Goal: Task Accomplishment & Management: Manage account settings

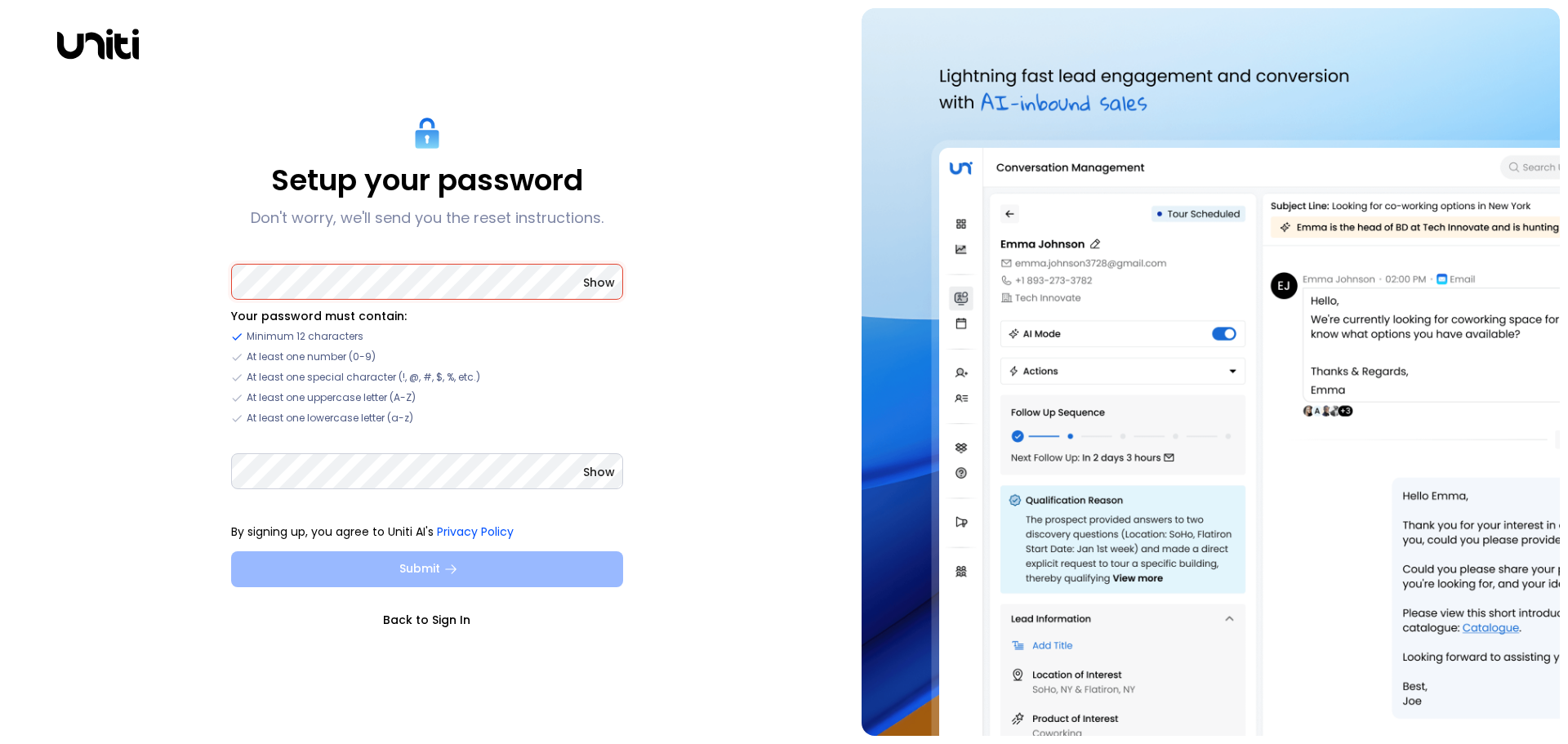
click at [435, 563] on button "Submit" at bounding box center [427, 568] width 392 height 36
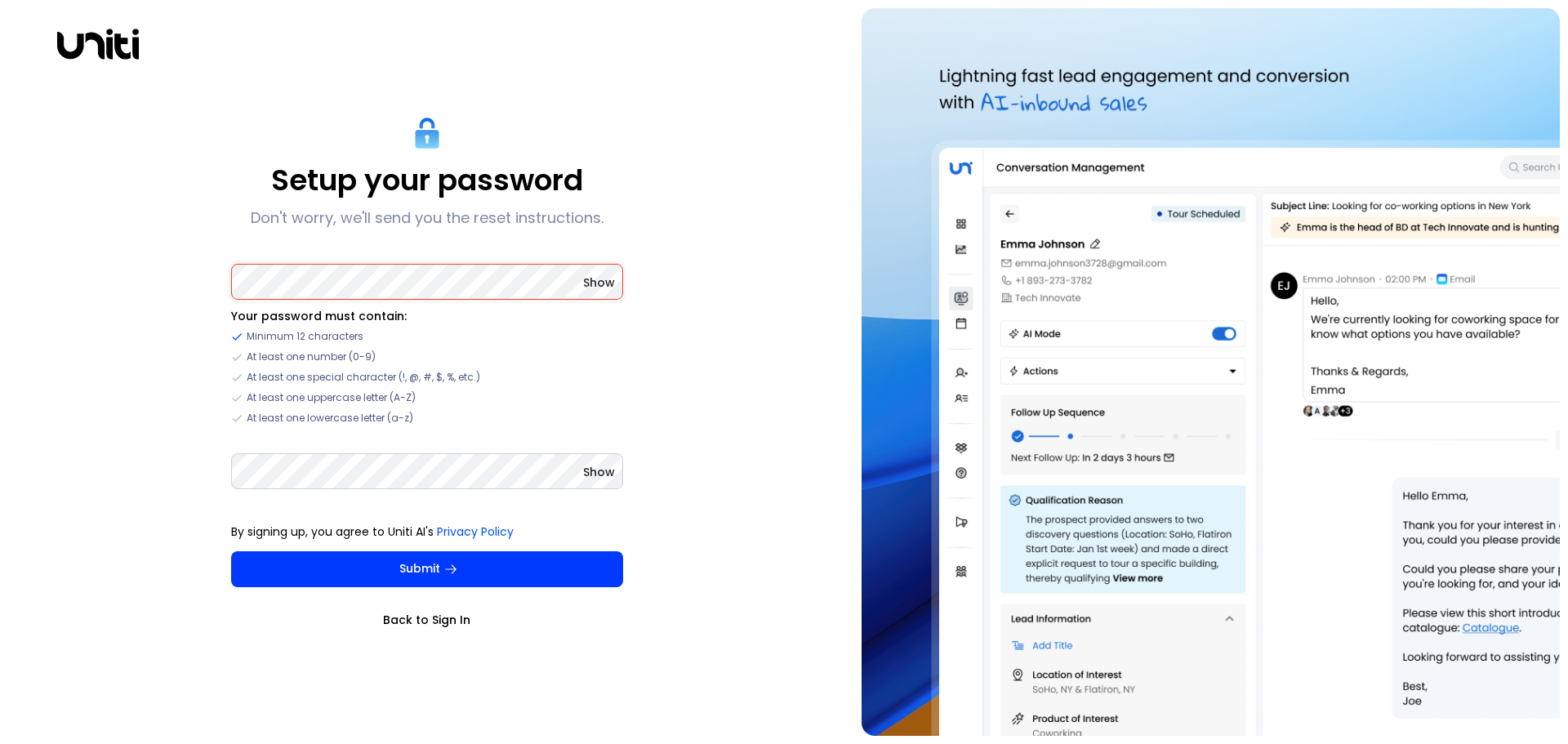
click at [588, 283] on span "Show" at bounding box center [598, 282] width 32 height 16
drag, startPoint x: 742, startPoint y: 519, endPoint x: 695, endPoint y: 509, distance: 48.1
click at [743, 517] on div "Setup your password Don't worry, we'll send you the reset instructions. Hide Yo…" at bounding box center [426, 372] width 837 height 728
click at [592, 280] on span "Hide" at bounding box center [601, 282] width 26 height 16
click at [436, 307] on li "Your password must contain:" at bounding box center [427, 315] width 392 height 16
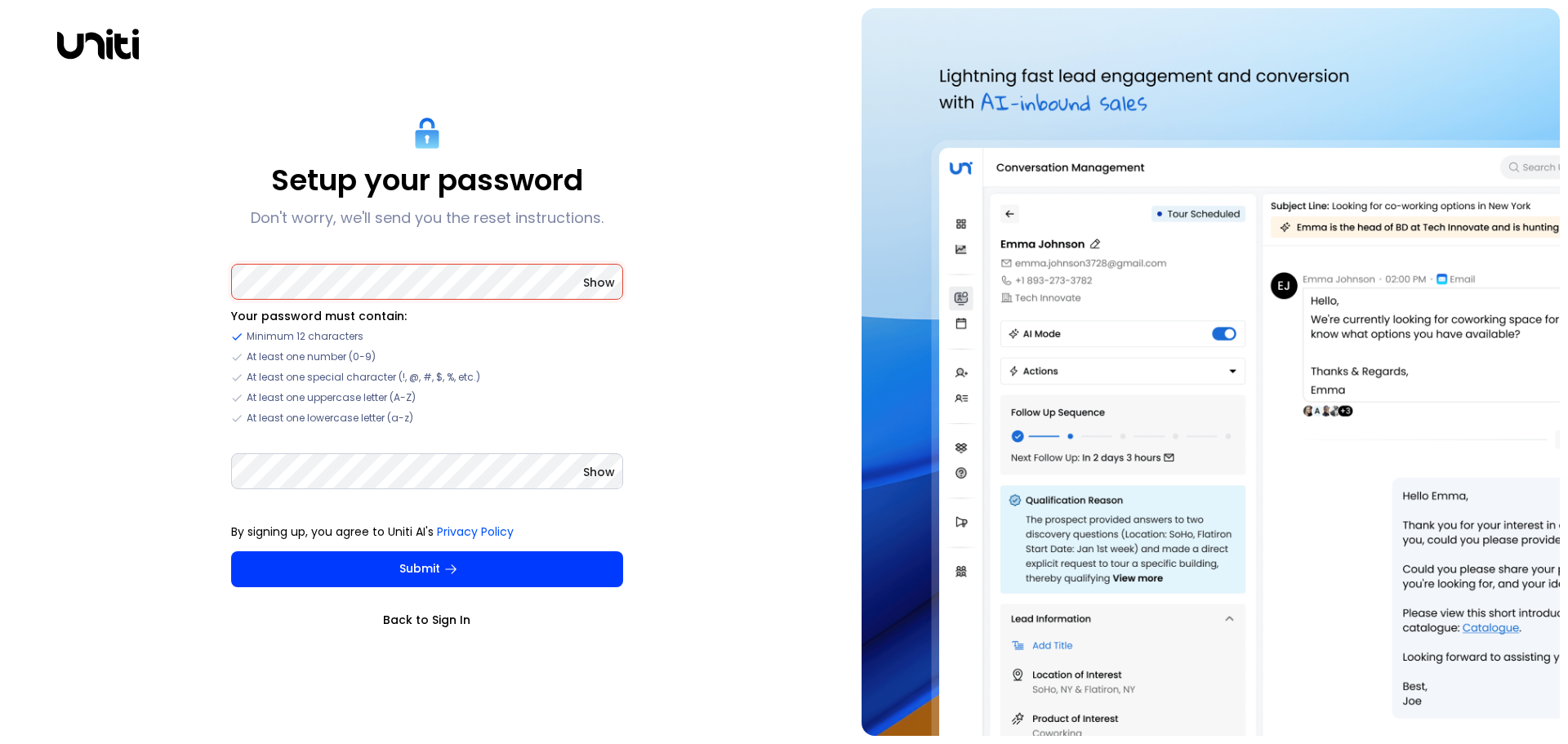
click at [0, 241] on html "Setup your password Don't worry, we'll send you the reset instructions. Show Yo…" at bounding box center [784, 372] width 1568 height 744
click at [0, 423] on html "Setup your password Don't worry, we'll send you the reset instructions. Show Yo…" at bounding box center [784, 372] width 1568 height 744
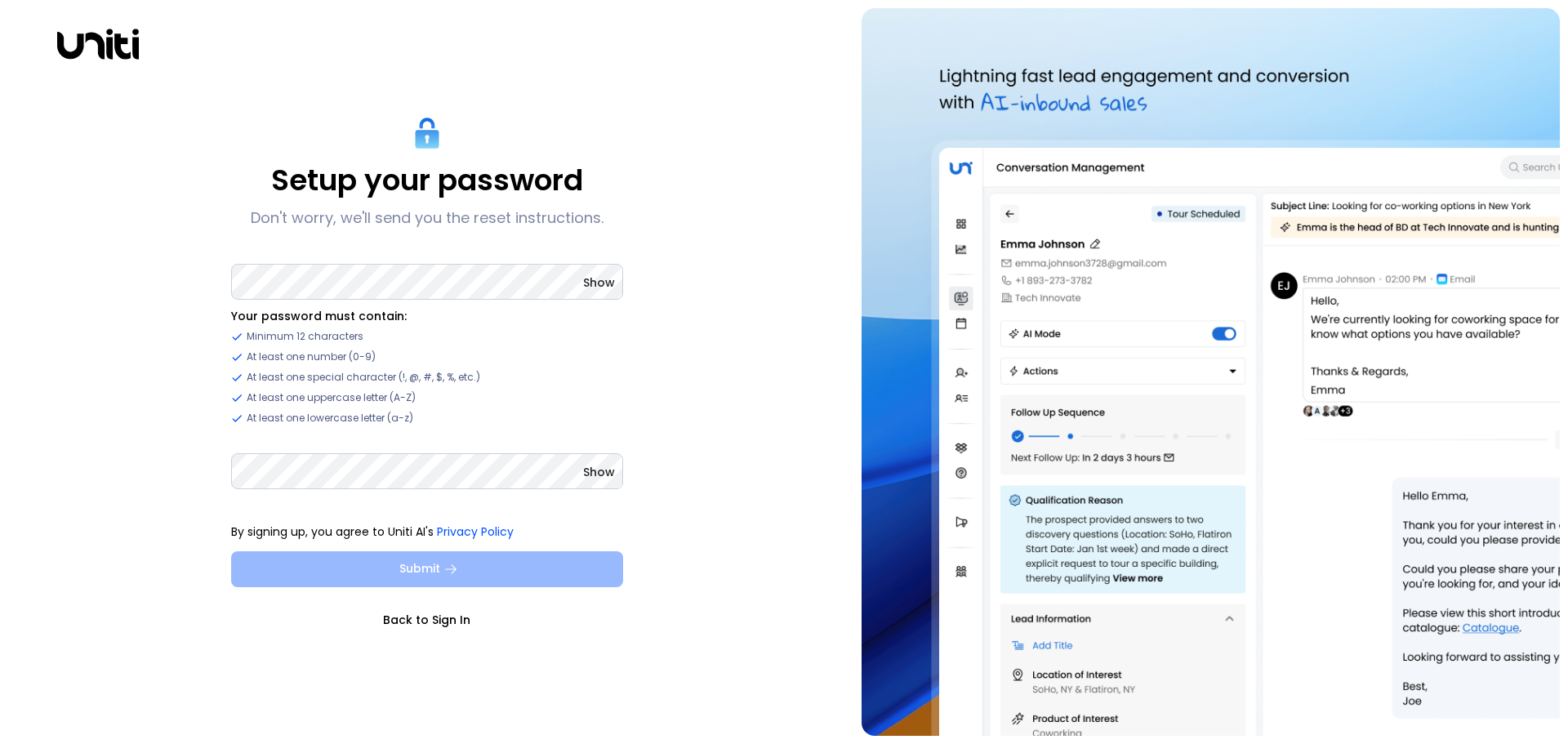
click at [477, 569] on button "Submit" at bounding box center [427, 568] width 392 height 36
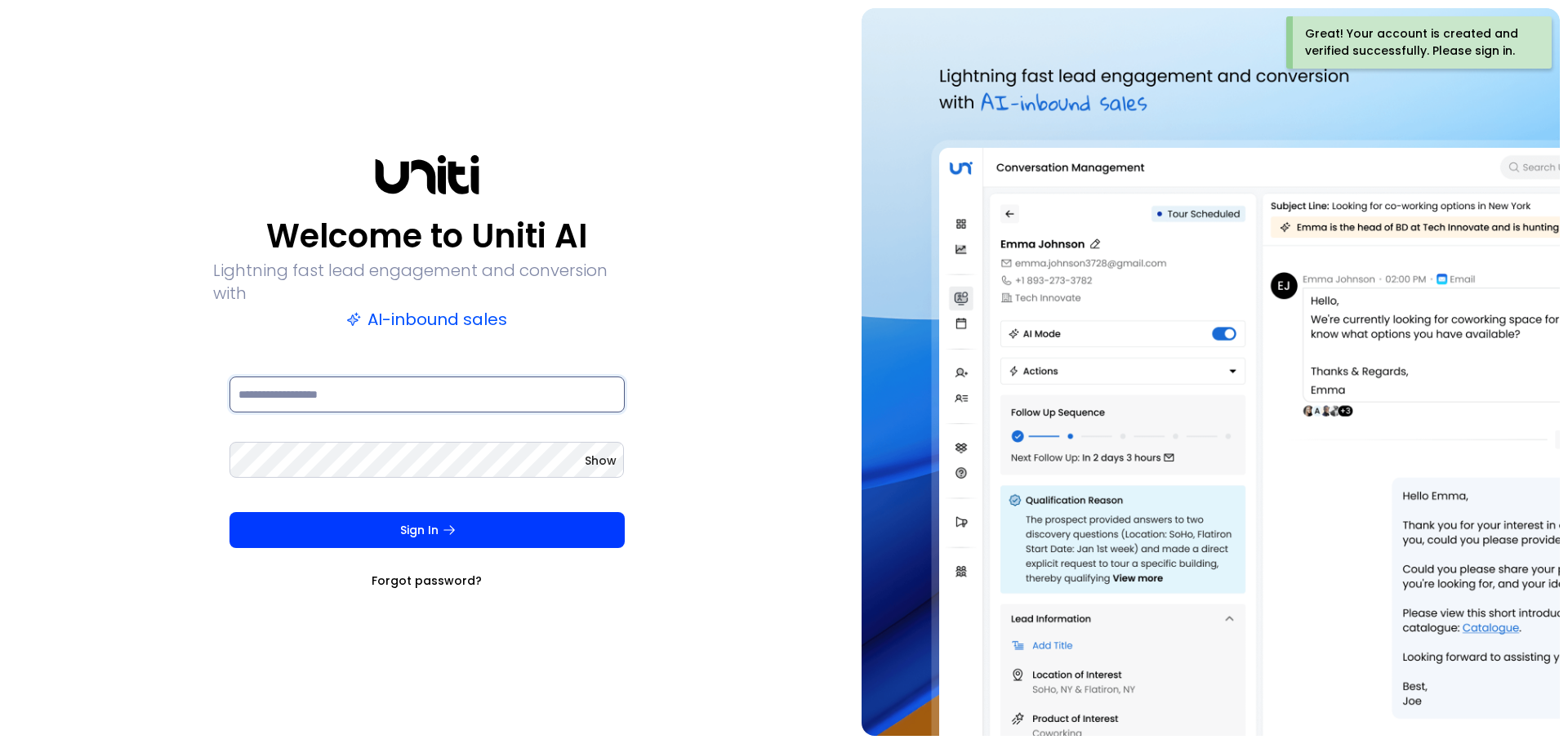
click at [496, 384] on input at bounding box center [428, 394] width 396 height 36
type input "**********"
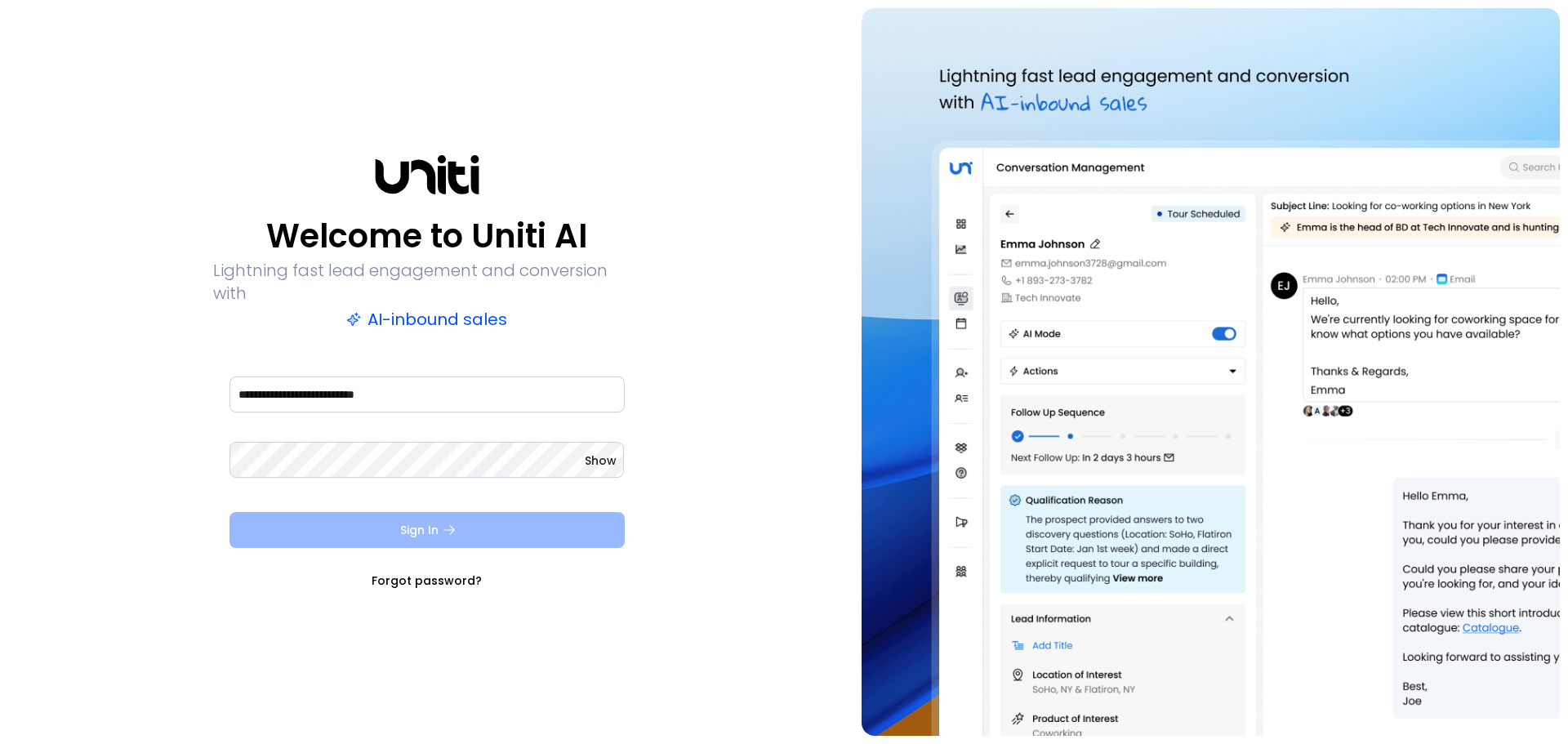
click at [459, 529] on button "Sign In" at bounding box center [428, 530] width 396 height 36
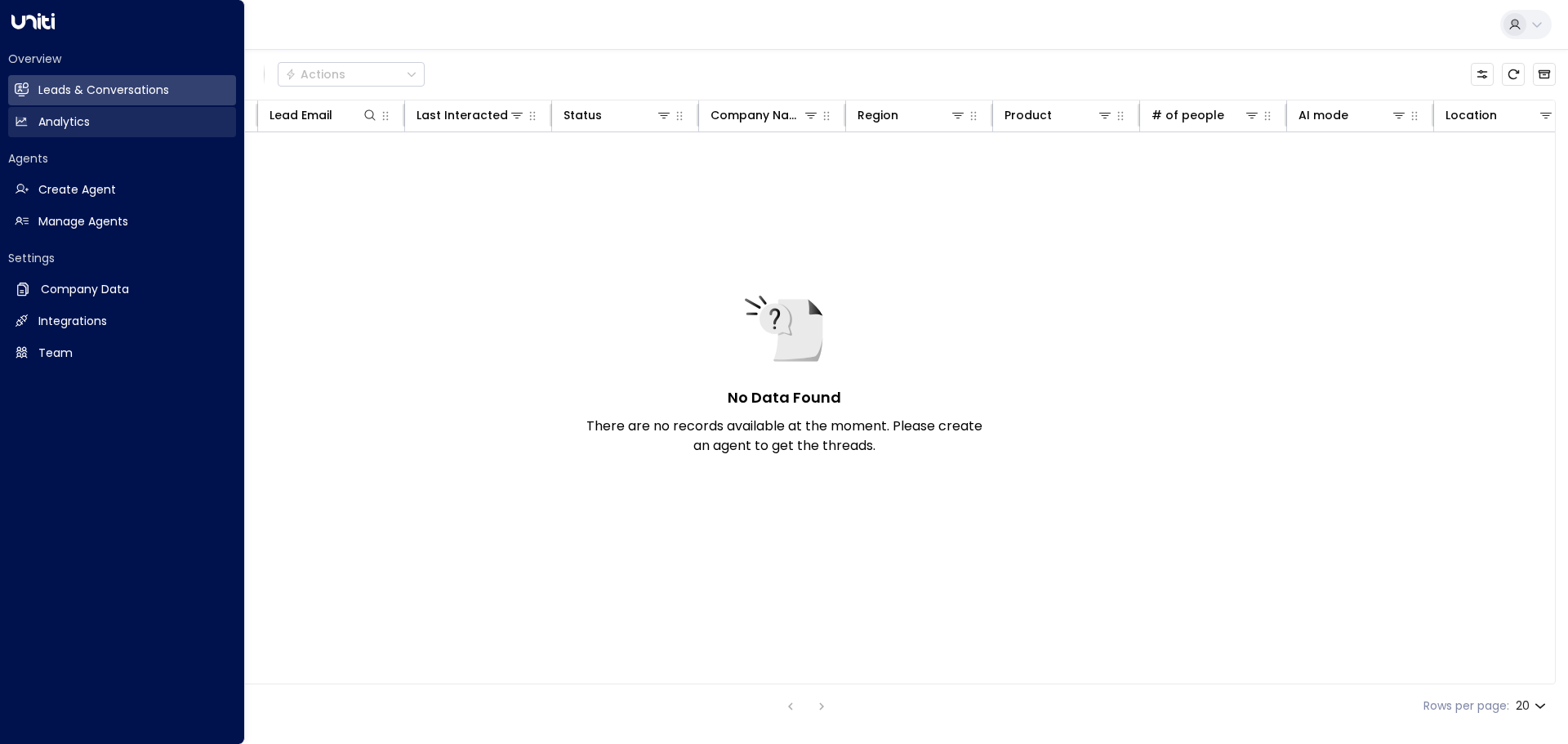
click at [11, 112] on link "Analytics Analytics" at bounding box center [121, 121] width 228 height 30
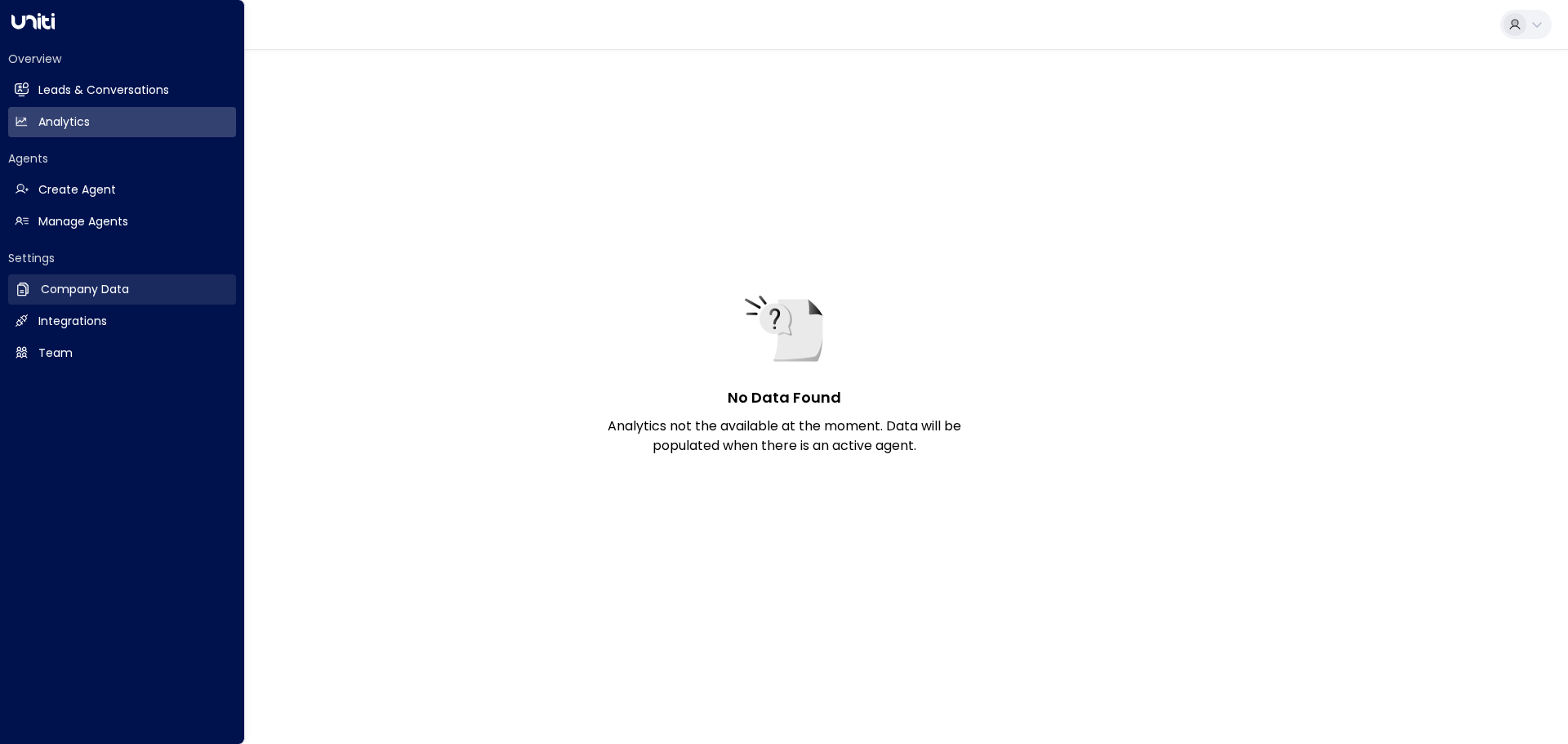
click at [29, 292] on icon at bounding box center [22, 289] width 16 height 16
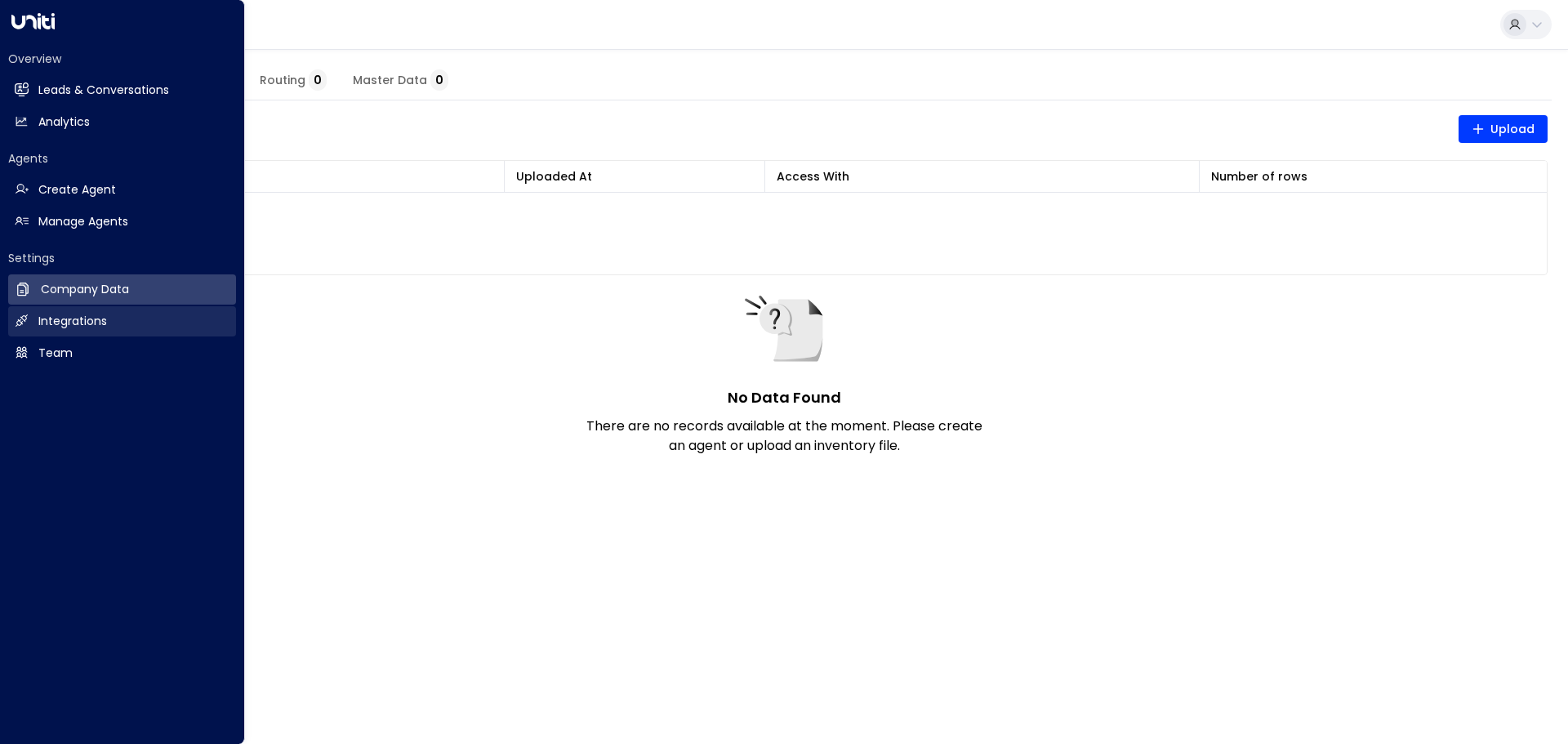
click at [66, 318] on h2 "Integrations" at bounding box center [73, 321] width 69 height 17
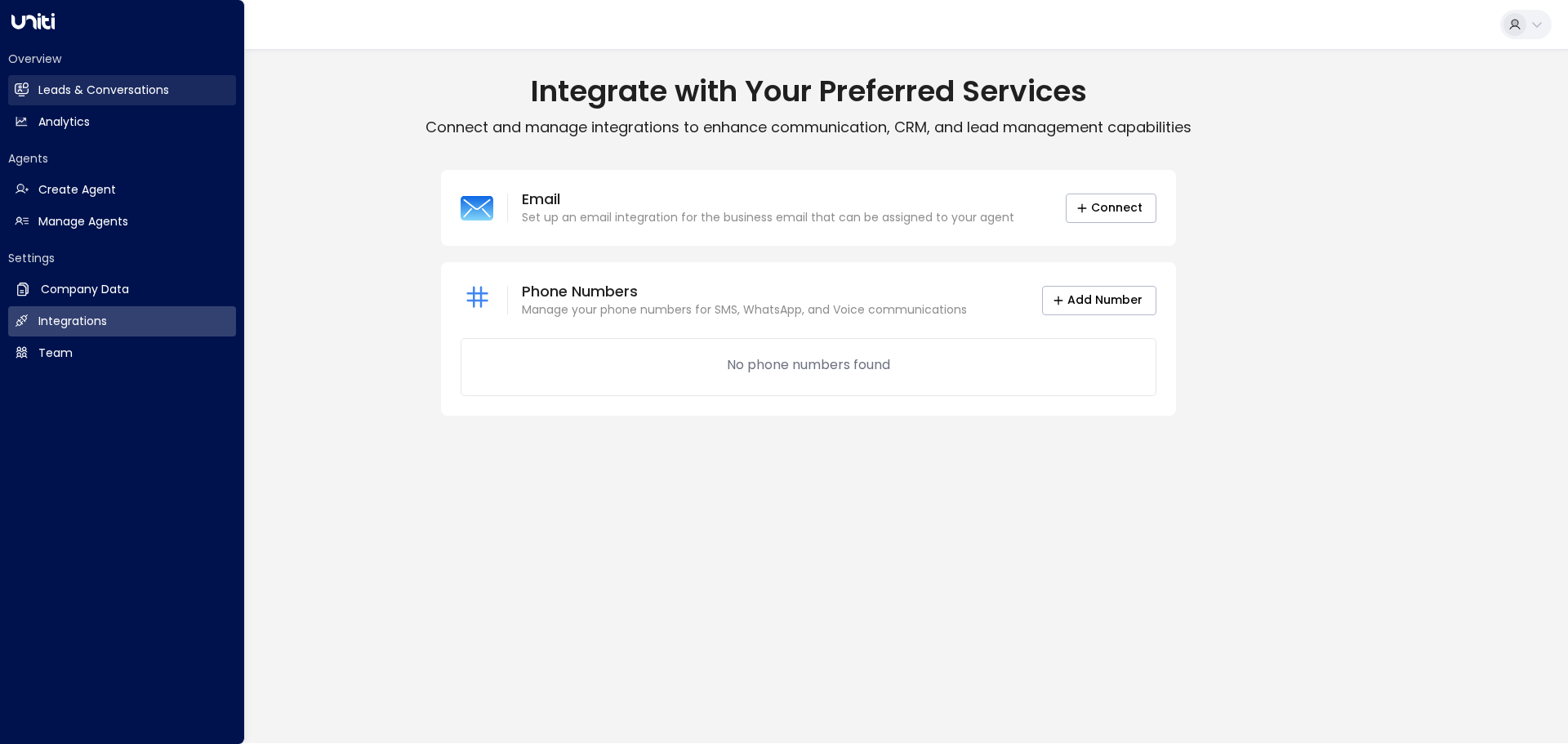
click at [70, 94] on h2 "Leads & Conversations" at bounding box center [104, 90] width 131 height 17
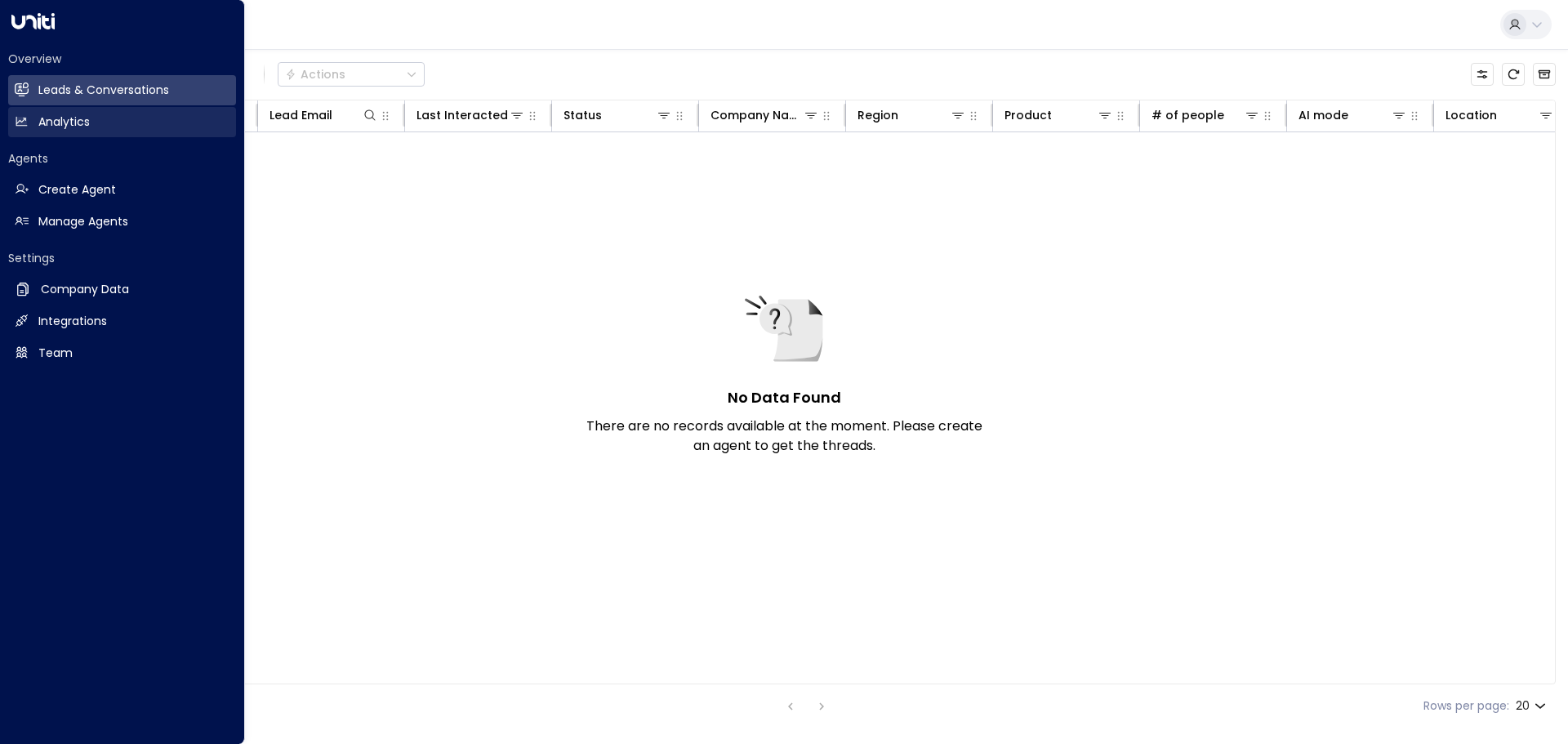
click at [67, 127] on h2 "Analytics" at bounding box center [64, 122] width 51 height 17
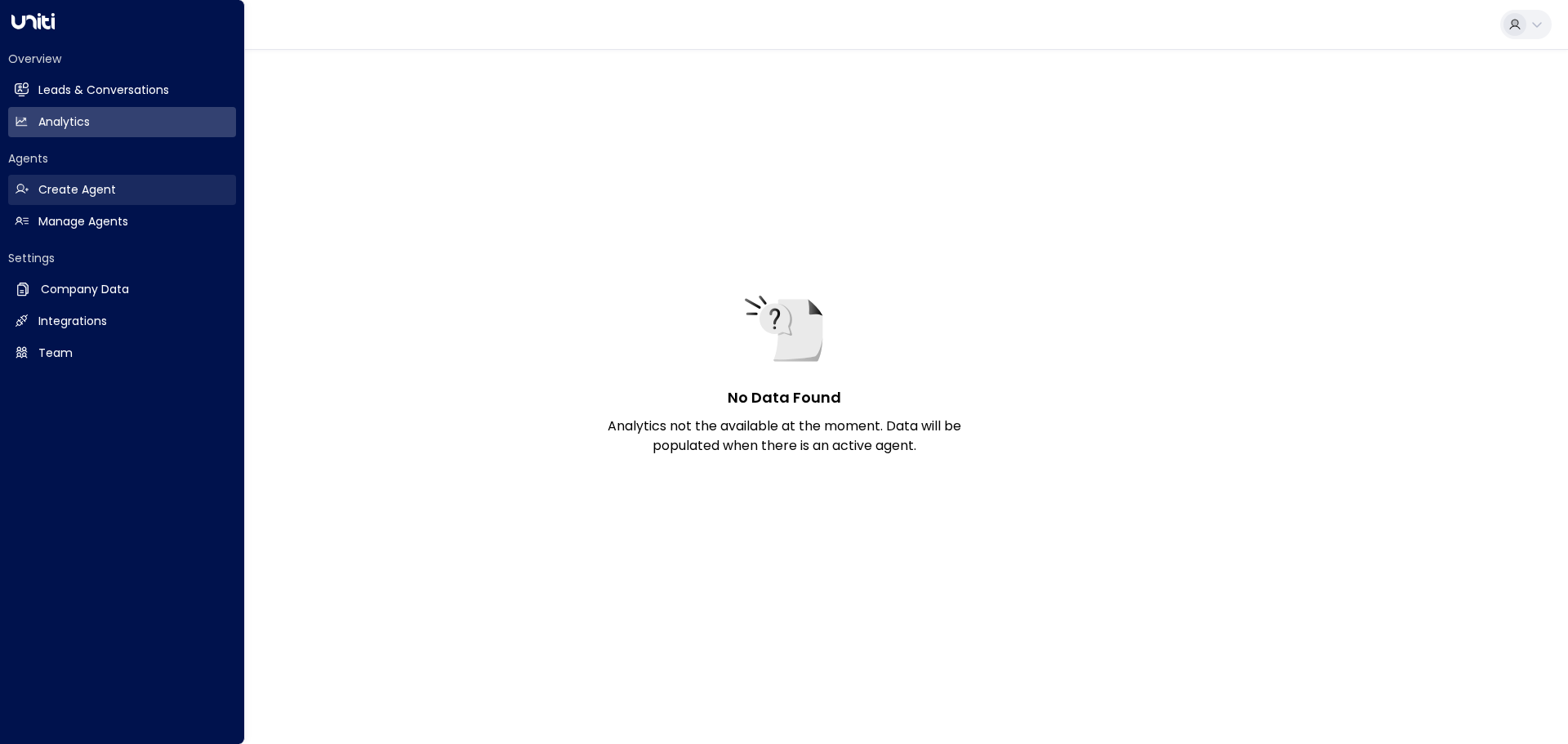
click at [108, 192] on h2 "Create Agent" at bounding box center [78, 190] width 78 height 17
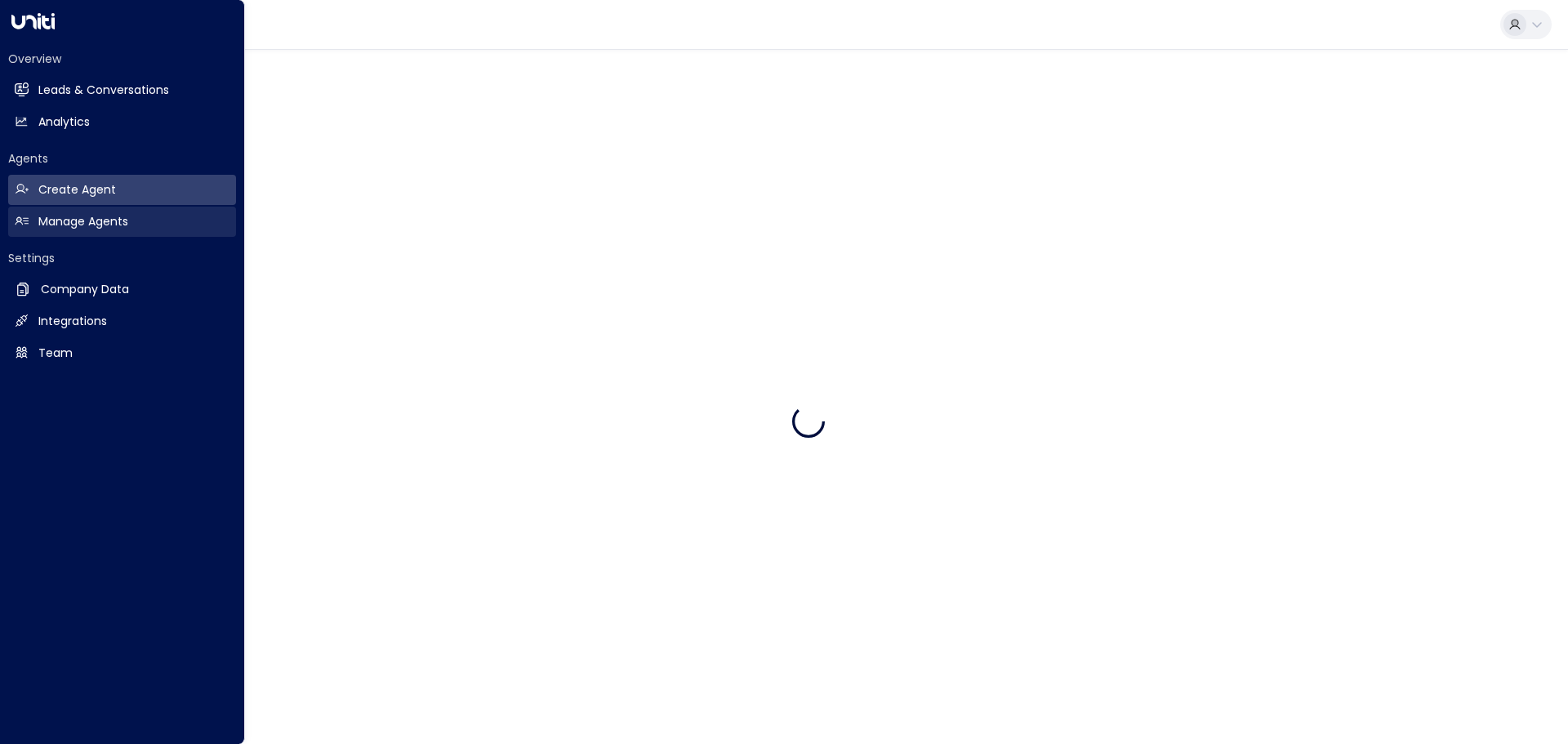
click at [112, 214] on h2 "Manage Agents" at bounding box center [83, 222] width 90 height 17
